Goal: Task Accomplishment & Management: Use online tool/utility

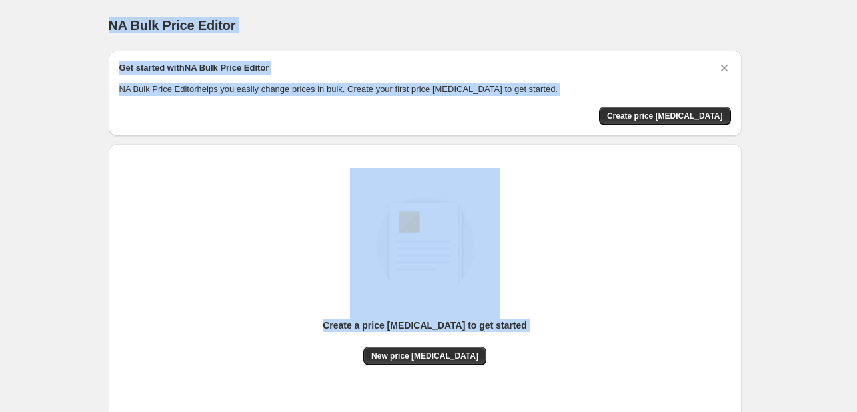
scroll to position [87, 0]
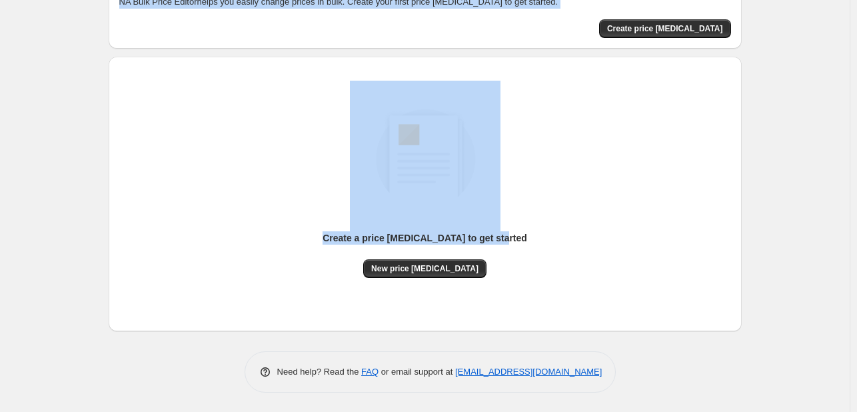
drag, startPoint x: 112, startPoint y: 23, endPoint x: 557, endPoint y: 267, distance: 507.7
click at [557, 267] on div "NA Bulk Price Editor. This page is ready NA Bulk Price Editor Get started with …" at bounding box center [425, 163] width 665 height 500
click at [101, 118] on div "Create a price [MEDICAL_DATA] to get started New price [MEDICAL_DATA]" at bounding box center [420, 188] width 644 height 285
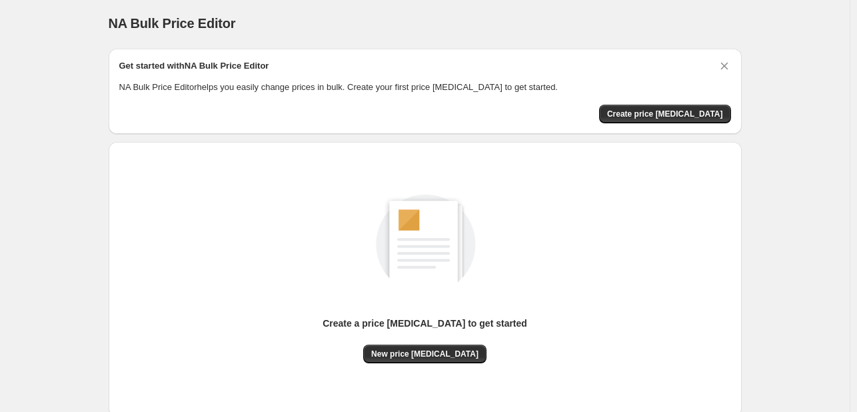
scroll to position [0, 0]
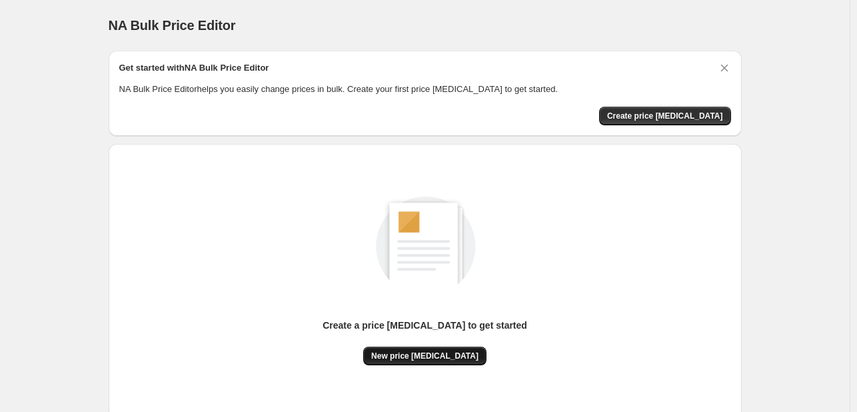
click at [441, 357] on span "New price [MEDICAL_DATA]" at bounding box center [424, 356] width 107 height 11
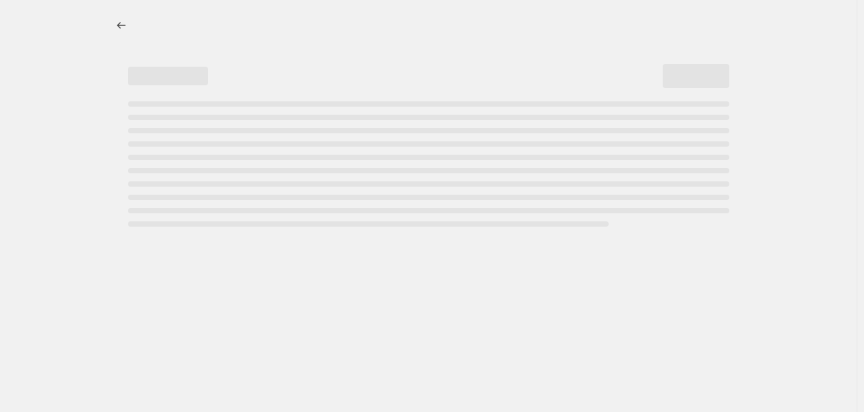
select select "percentage"
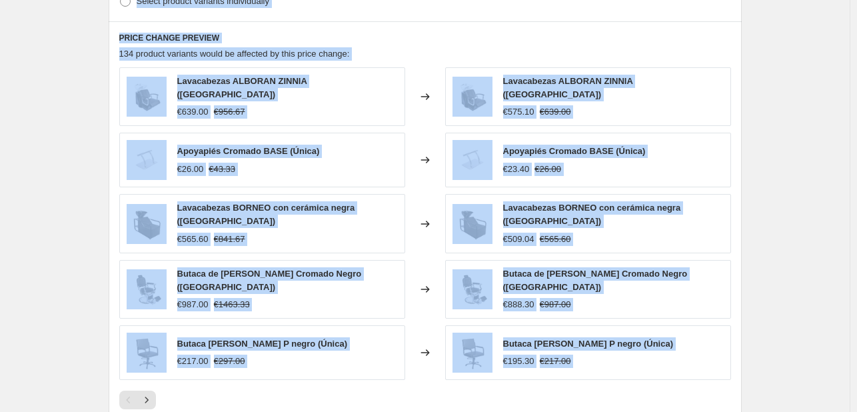
scroll to position [920, 0]
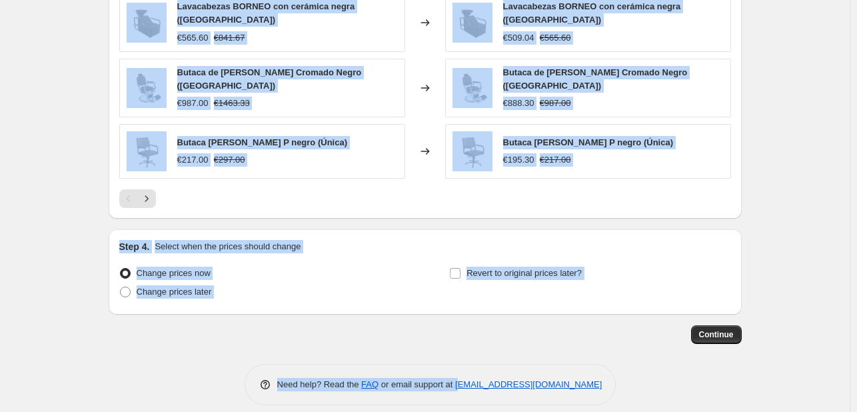
drag, startPoint x: 135, startPoint y: 25, endPoint x: 462, endPoint y: 441, distance: 528.8
copy div "Create new price [MEDICAL_DATA] Draft Step 1. Optionally give your price [MEDIC…"
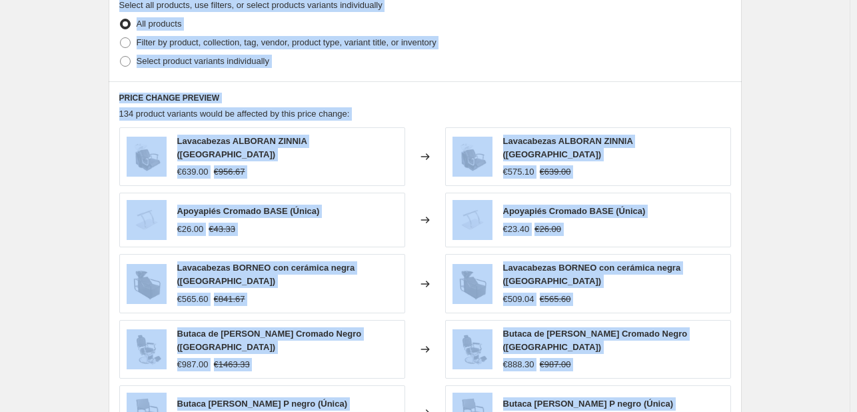
scroll to position [587, 0]
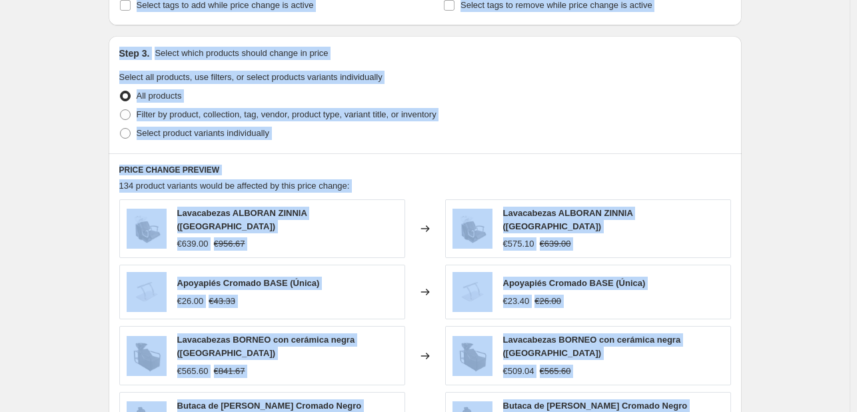
click at [499, 125] on div "Select product variants individually" at bounding box center [425, 133] width 612 height 19
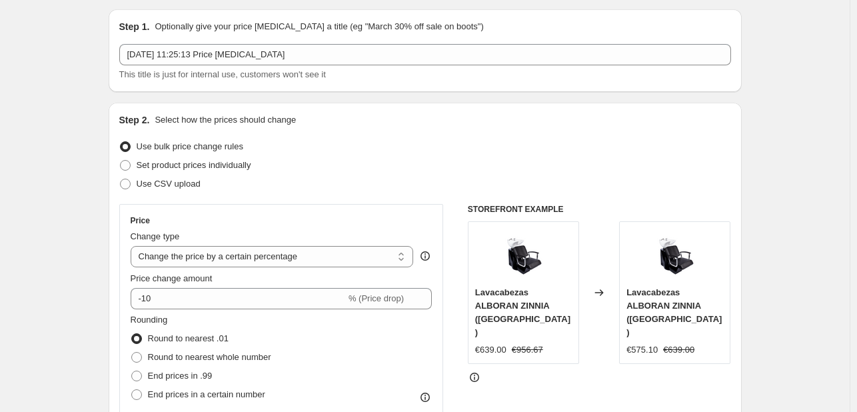
scroll to position [0, 0]
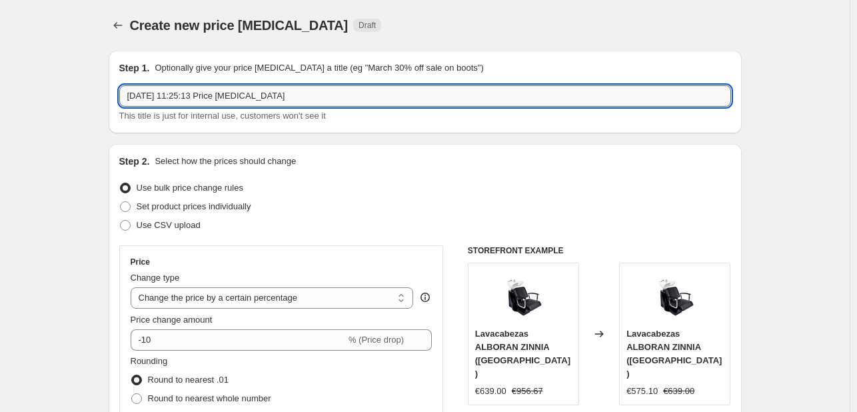
click at [333, 101] on input "[DATE] 11:25:13 Price [MEDICAL_DATA]" at bounding box center [425, 95] width 612 height 21
type input "promo 5% en toda la web"
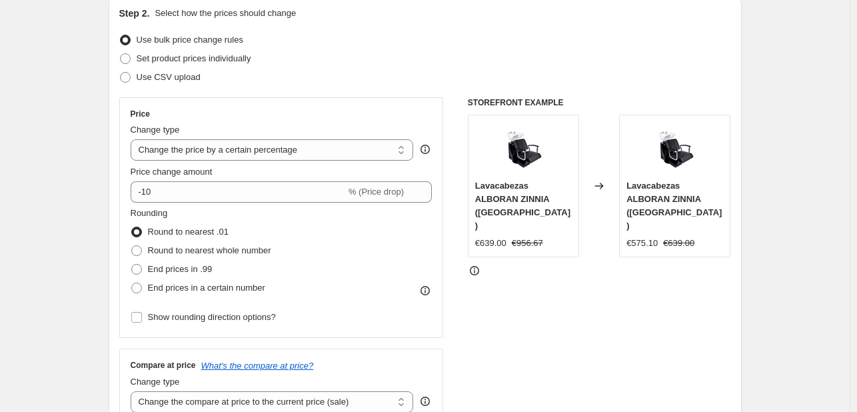
scroll to position [200, 0]
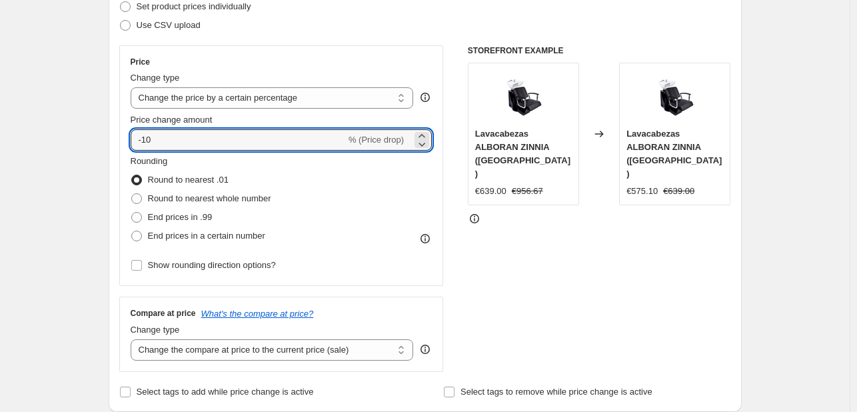
drag, startPoint x: 180, startPoint y: 141, endPoint x: 61, endPoint y: 123, distance: 120.1
type input "-5"
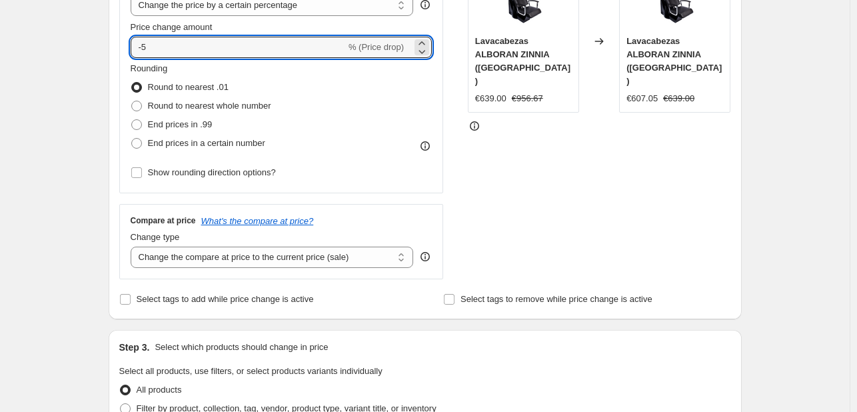
scroll to position [333, 0]
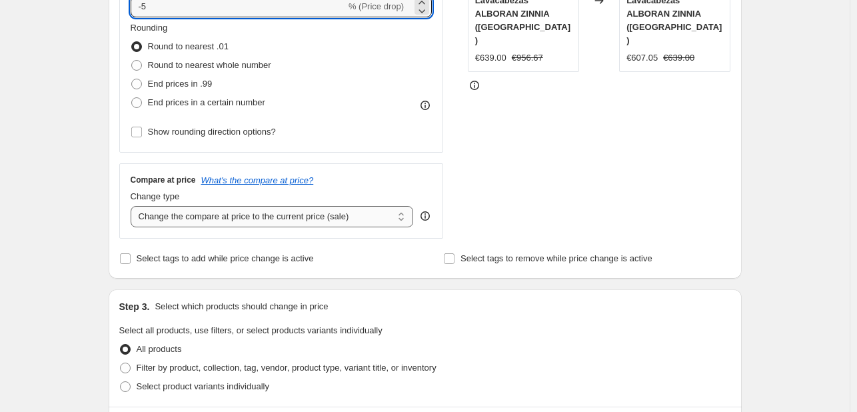
click at [220, 221] on select "Change the compare at price to the current price (sale) Change the compare at p…" at bounding box center [272, 216] width 283 height 21
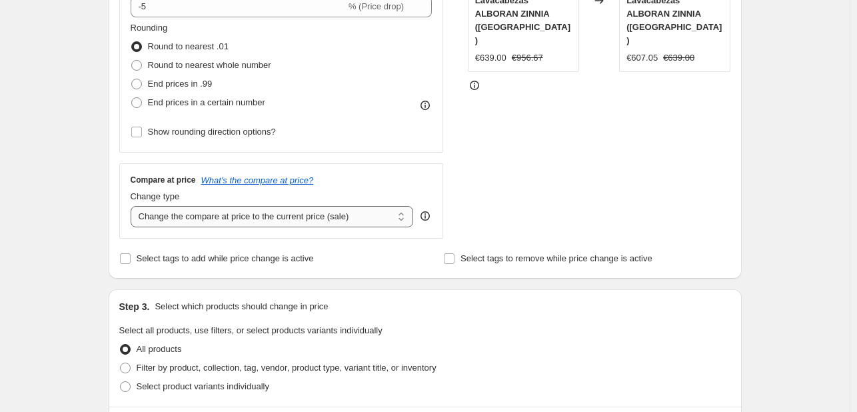
click at [220, 221] on select "Change the compare at price to the current price (sale) Change the compare at p…" at bounding box center [272, 216] width 283 height 21
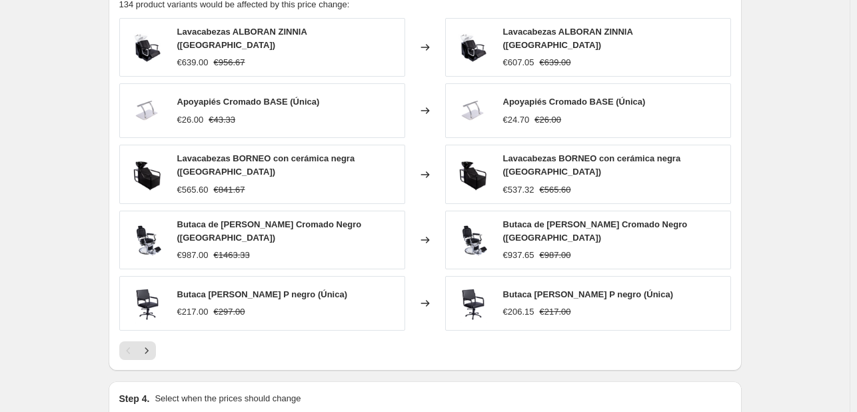
scroll to position [920, 0]
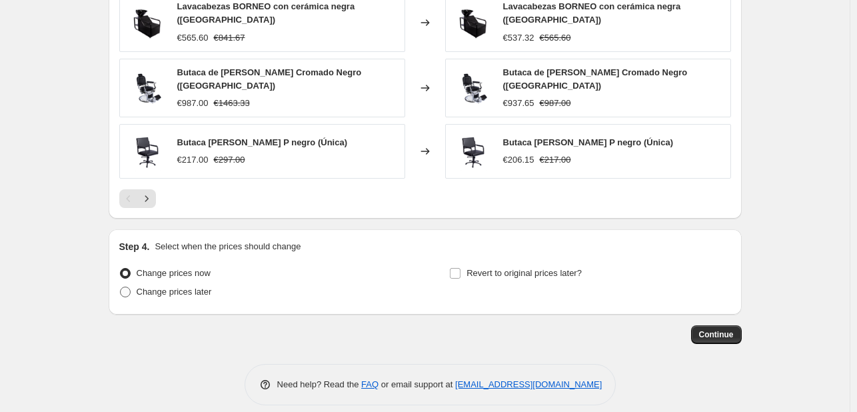
click at [130, 287] on span at bounding box center [125, 292] width 11 height 11
click at [121, 287] on input "Change prices later" at bounding box center [120, 287] width 1 height 1
radio input "true"
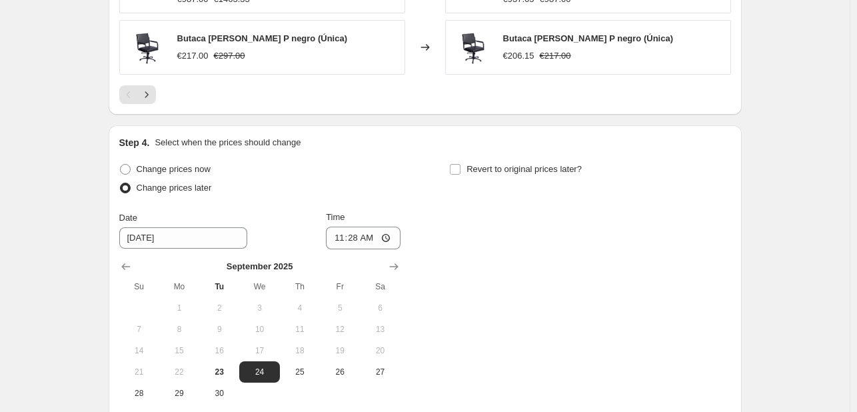
scroll to position [1053, 0]
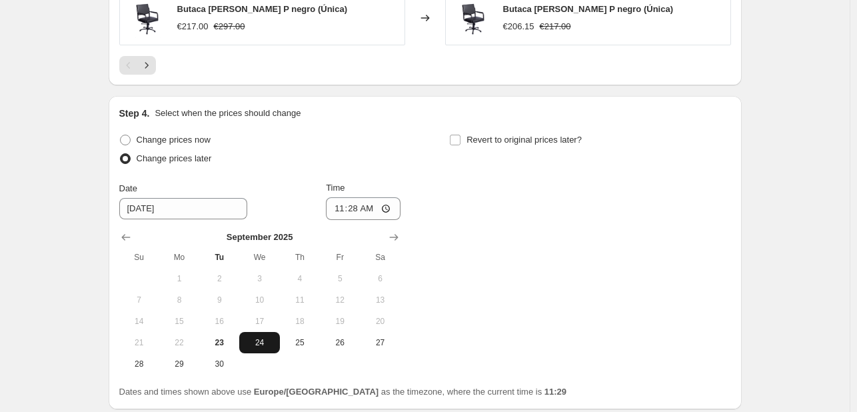
click at [262, 337] on span "24" at bounding box center [259, 342] width 29 height 11
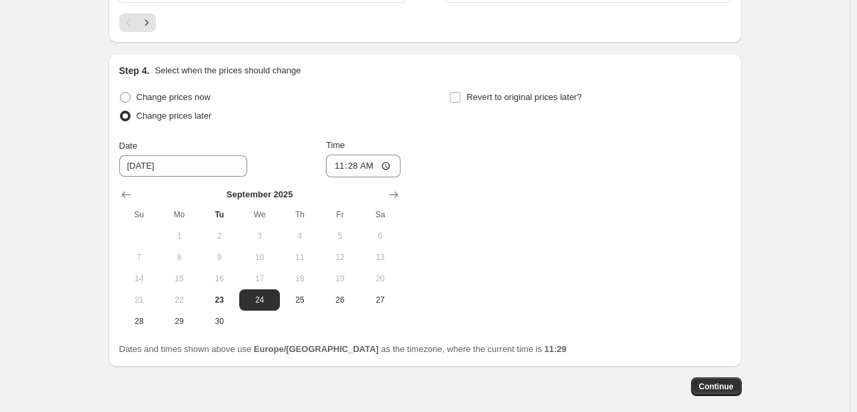
scroll to position [1147, 0]
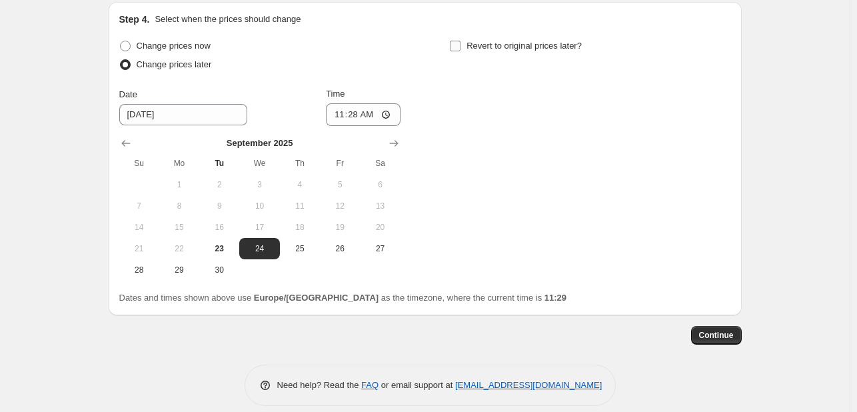
click at [453, 41] on input "Revert to original prices later?" at bounding box center [455, 46] width 11 height 11
checkbox input "true"
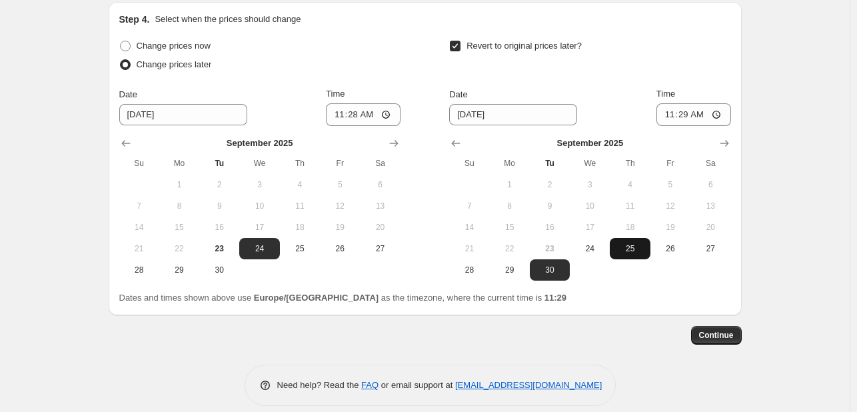
click at [621, 243] on span "25" at bounding box center [629, 248] width 29 height 11
type input "[DATE]"
click at [707, 330] on span "Continue" at bounding box center [716, 335] width 35 height 11
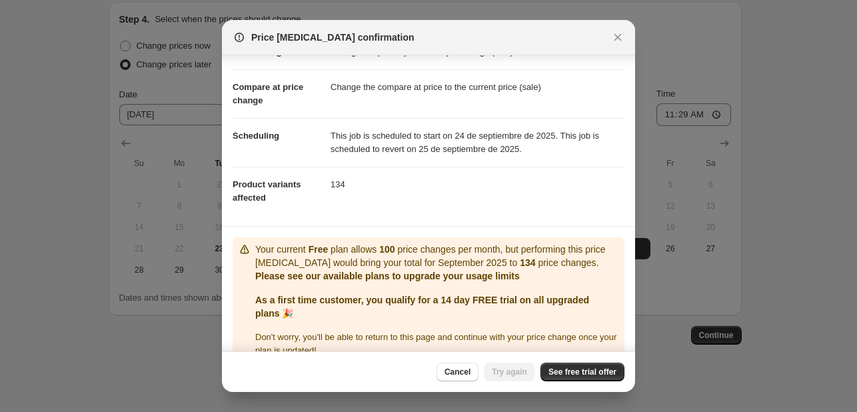
scroll to position [66, 0]
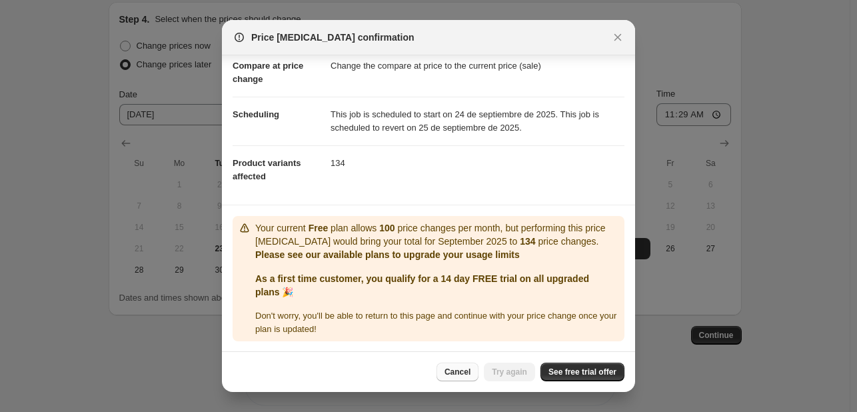
click at [465, 372] on span "Cancel" at bounding box center [458, 372] width 26 height 11
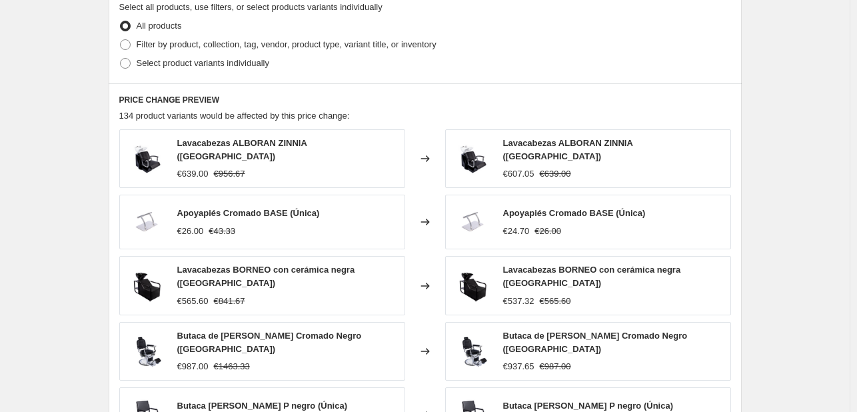
scroll to position [547, 0]
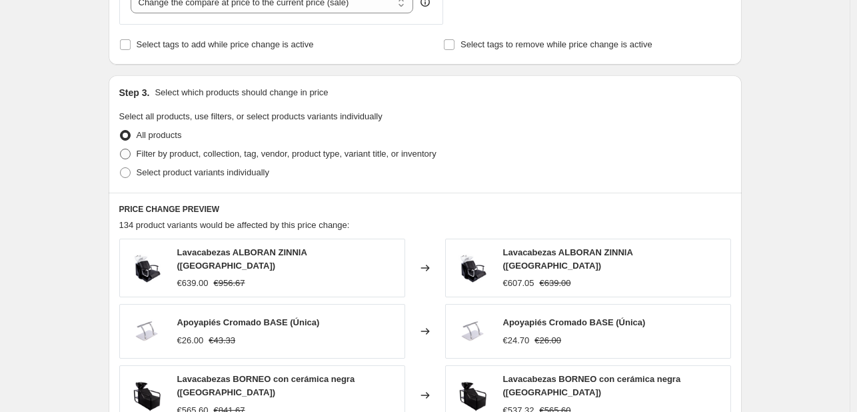
click at [125, 153] on span at bounding box center [125, 154] width 11 height 11
click at [121, 149] on input "Filter by product, collection, tag, vendor, product type, variant title, or inv…" at bounding box center [120, 149] width 1 height 1
radio input "true"
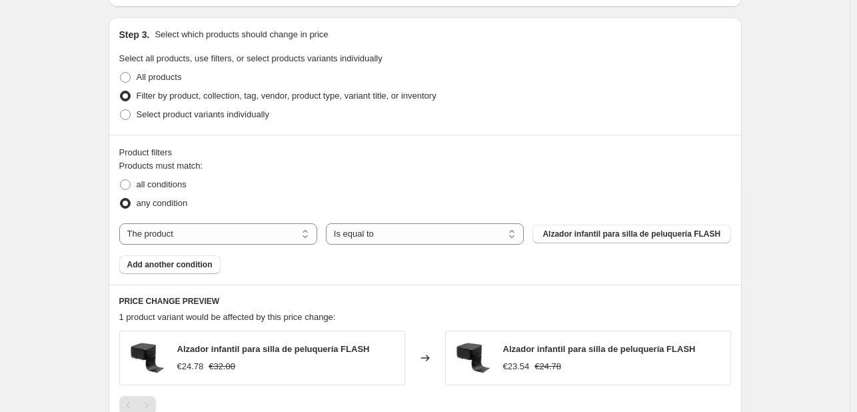
scroll to position [681, 0]
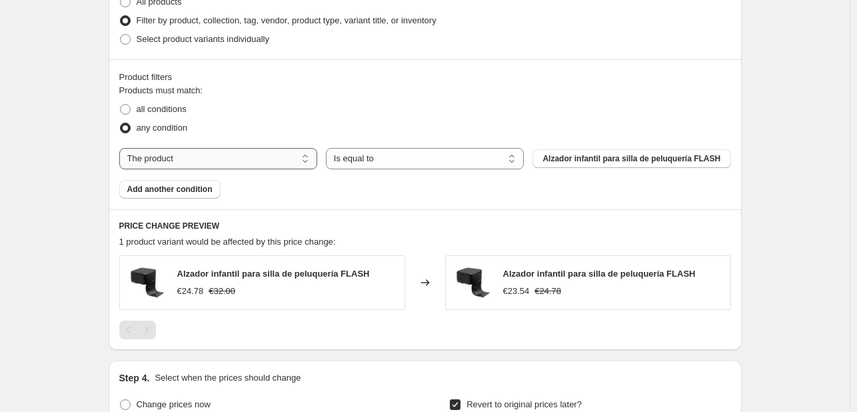
click at [205, 161] on select "The product The product's collection The product's tag The product's vendor The…" at bounding box center [218, 158] width 198 height 21
click at [367, 167] on select "Is equal to Is not equal to" at bounding box center [425, 158] width 198 height 21
click at [359, 161] on select "Is equal to Is not equal to" at bounding box center [425, 158] width 198 height 21
click at [263, 159] on select "The product The product's collection The product's tag The product's vendor The…" at bounding box center [218, 158] width 198 height 21
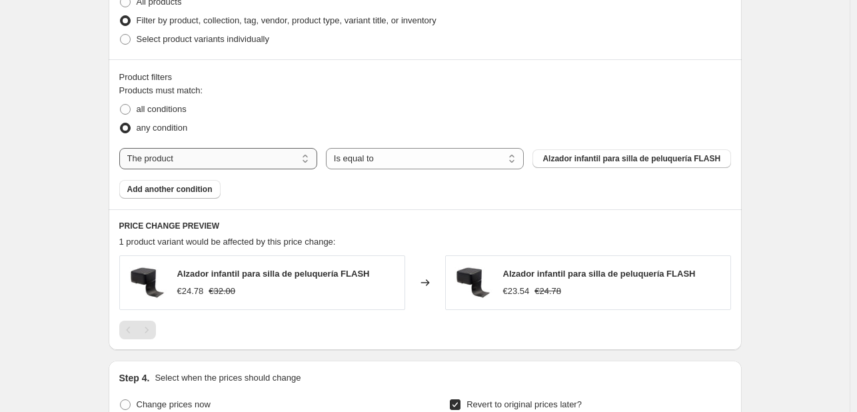
select select "collection"
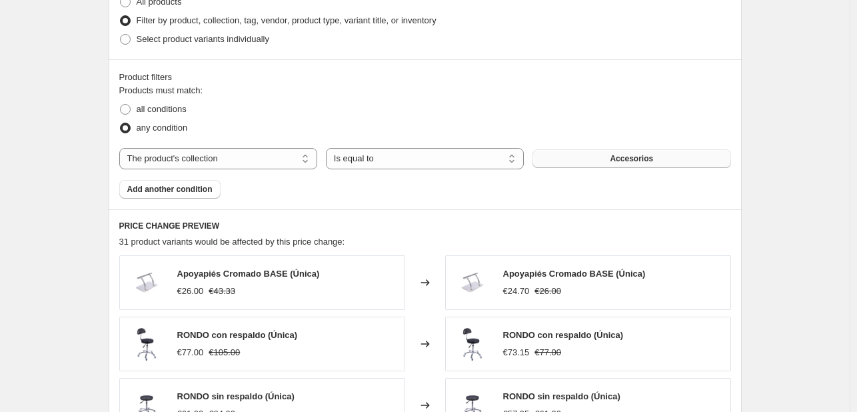
click at [570, 159] on button "Accesorios" at bounding box center [632, 158] width 198 height 19
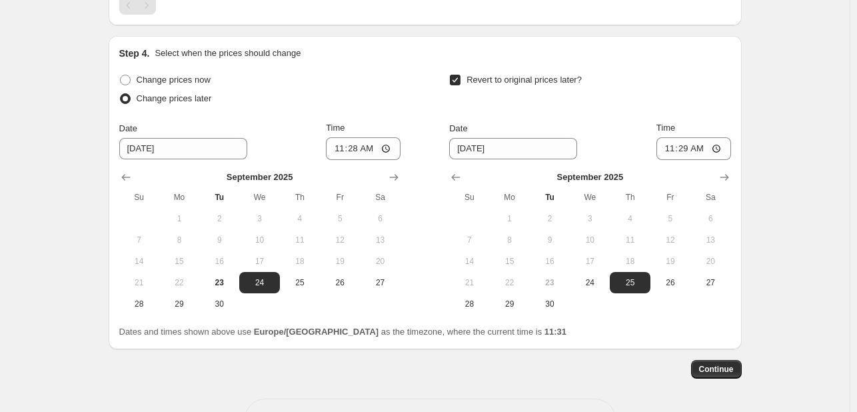
scroll to position [1319, 0]
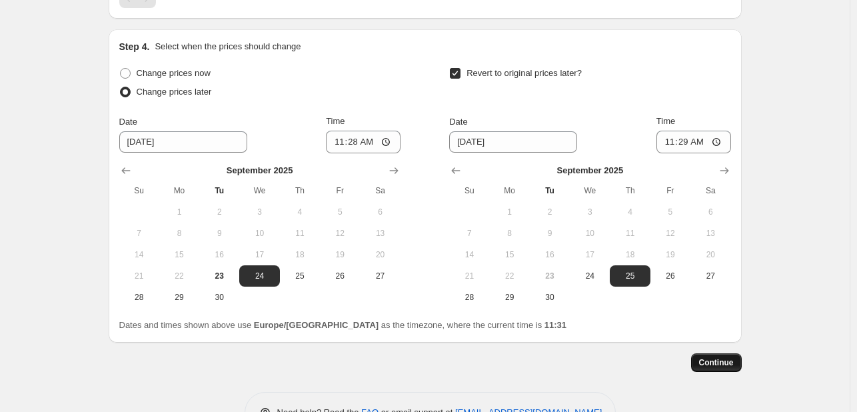
click at [709, 357] on span "Continue" at bounding box center [716, 362] width 35 height 11
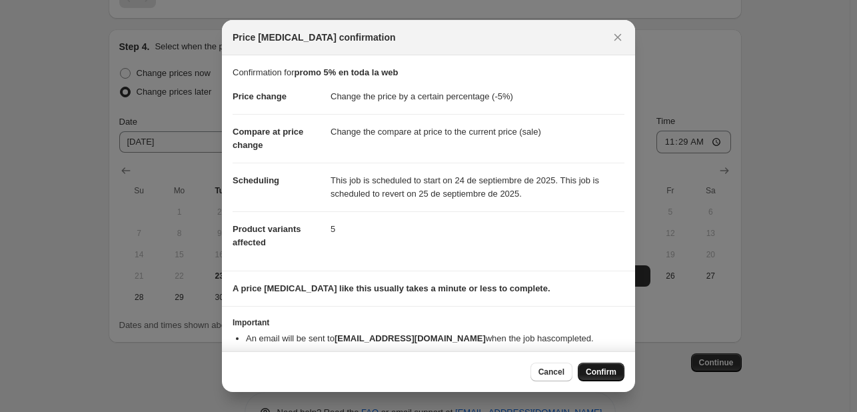
click at [603, 368] on span "Confirm" at bounding box center [601, 372] width 31 height 11
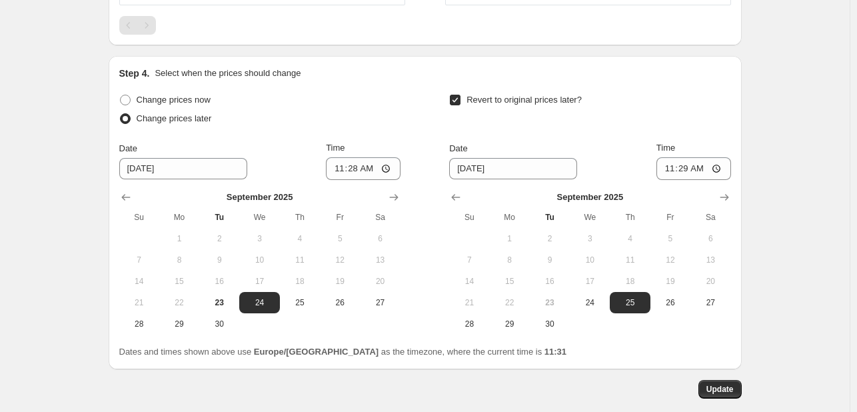
scroll to position [1400, 0]
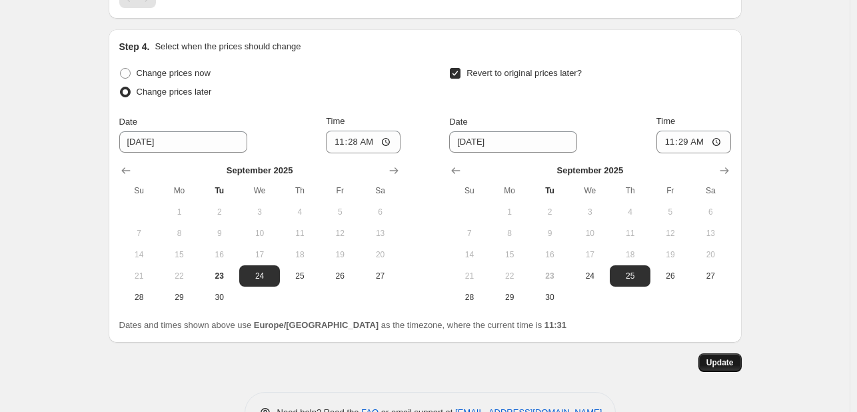
click at [734, 353] on button "Update" at bounding box center [720, 362] width 43 height 19
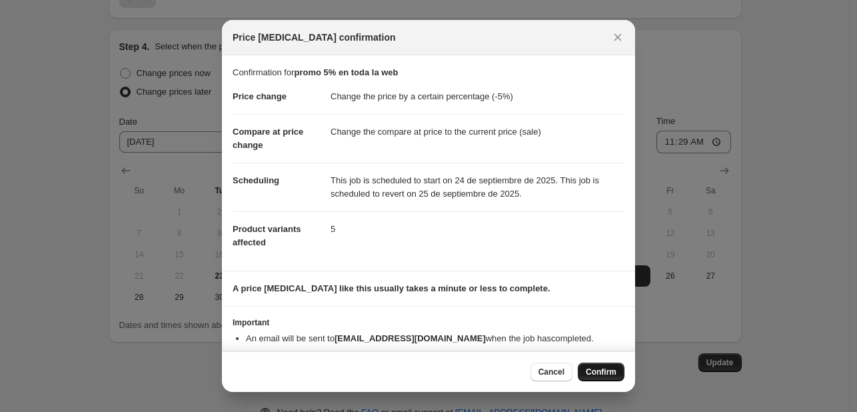
click at [605, 373] on span "Confirm" at bounding box center [601, 372] width 31 height 11
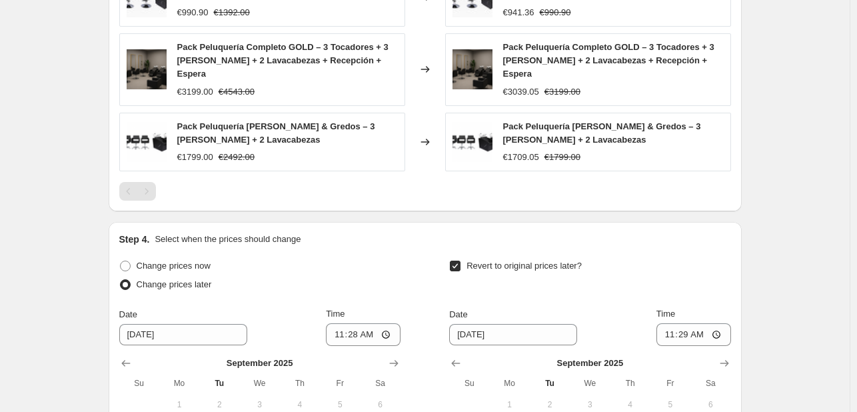
scroll to position [1400, 0]
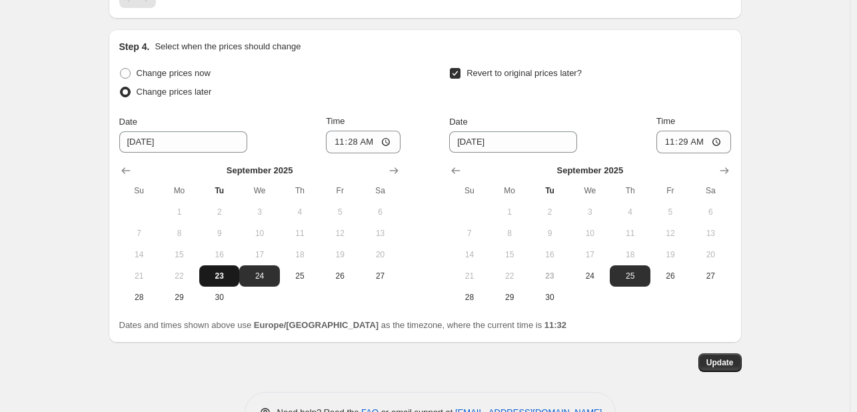
click at [224, 271] on span "23" at bounding box center [219, 276] width 29 height 11
type input "[DATE]"
click at [718, 357] on span "Update" at bounding box center [720, 362] width 27 height 11
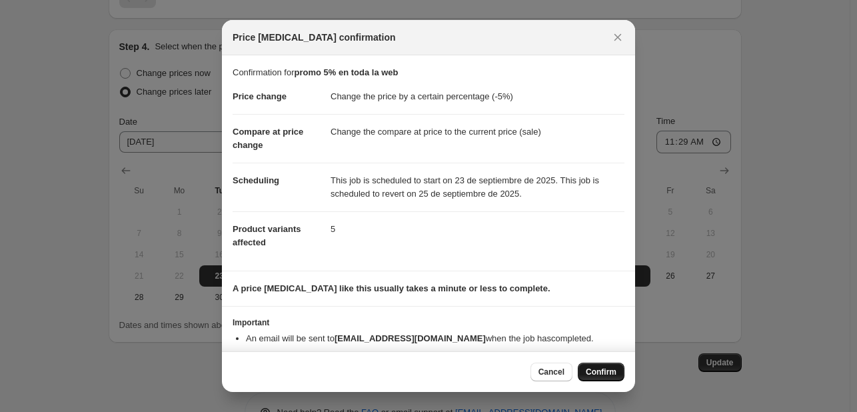
click at [607, 371] on span "Confirm" at bounding box center [601, 372] width 31 height 11
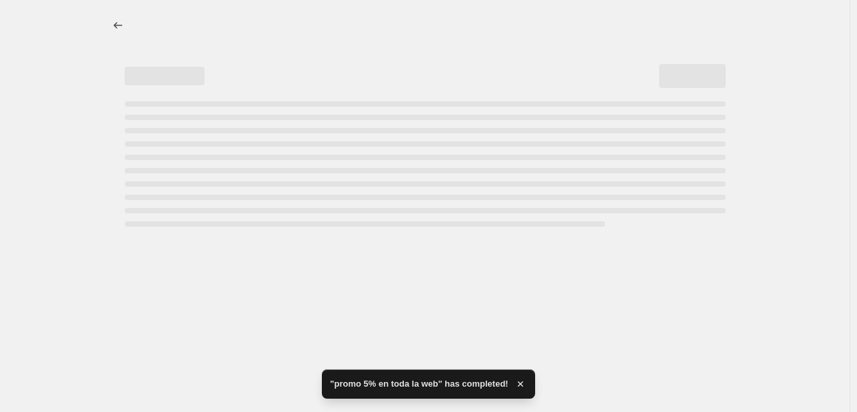
select select "percentage"
select select "collection"
